Goal: Find specific page/section: Find specific page/section

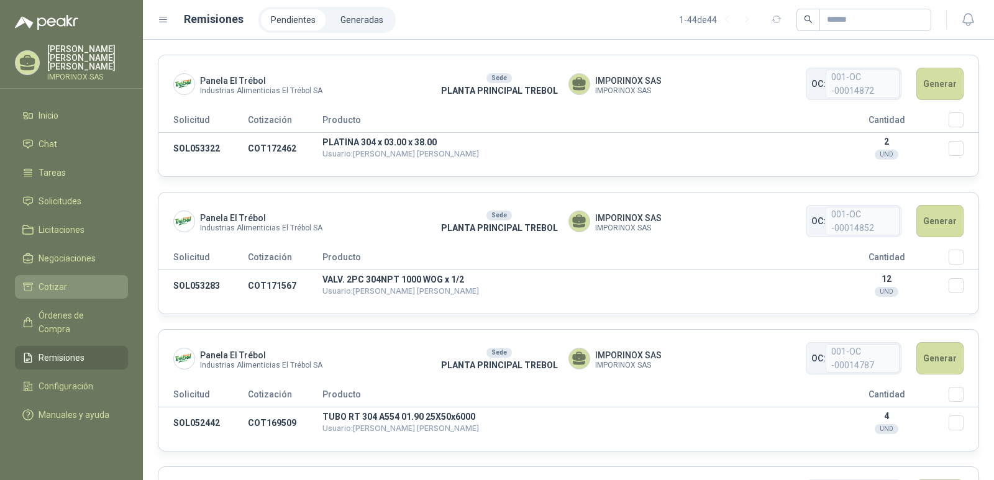
click at [40, 280] on span "Cotizar" at bounding box center [53, 287] width 29 height 14
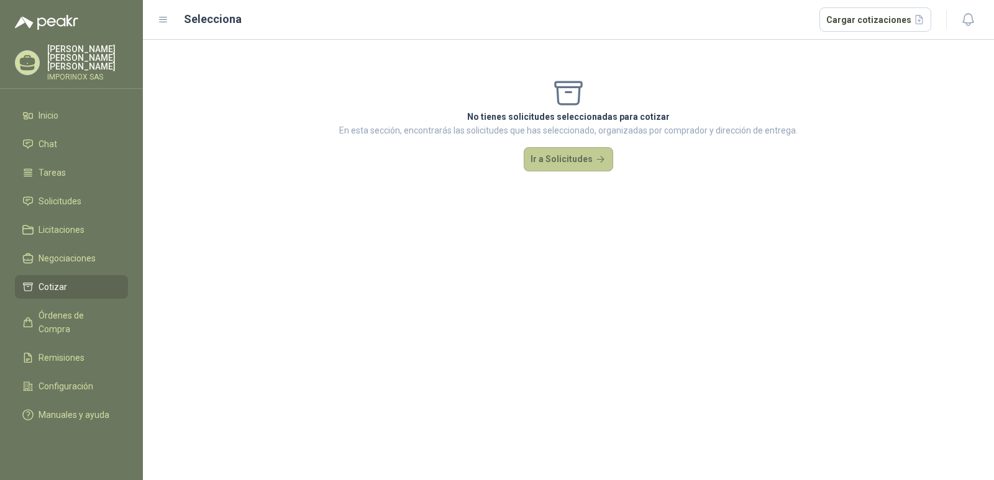
click at [556, 158] on button "Ir a Solicitudes" at bounding box center [568, 159] width 89 height 25
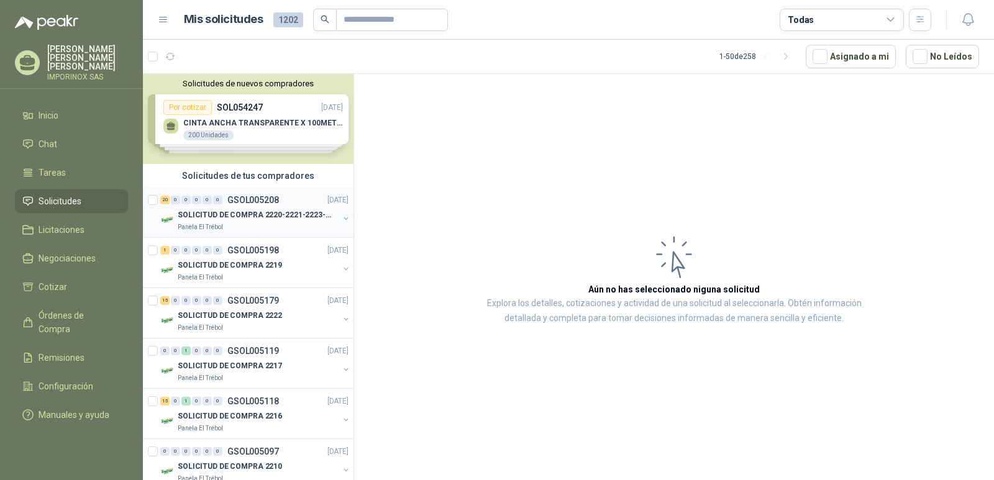
click at [259, 204] on p "GSOL005208" at bounding box center [253, 200] width 52 height 9
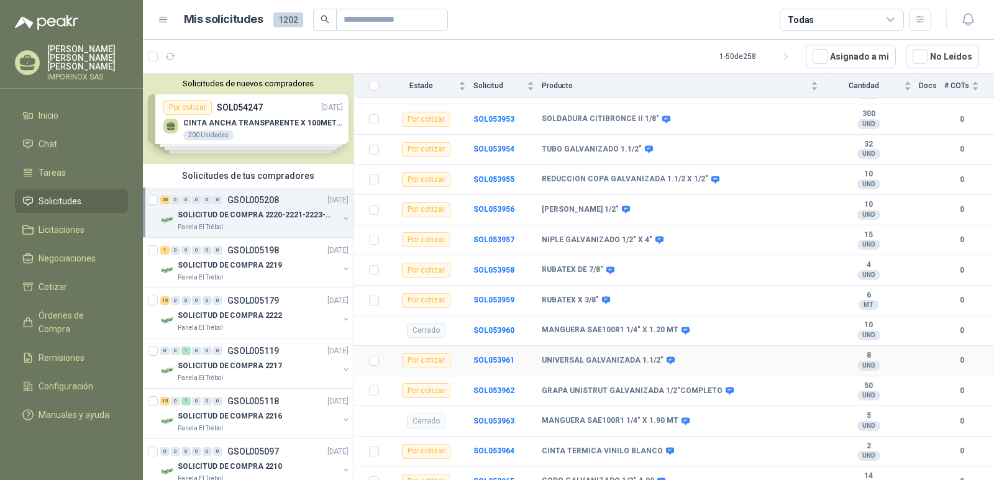
scroll to position [233, 0]
